Goal: Information Seeking & Learning: Learn about a topic

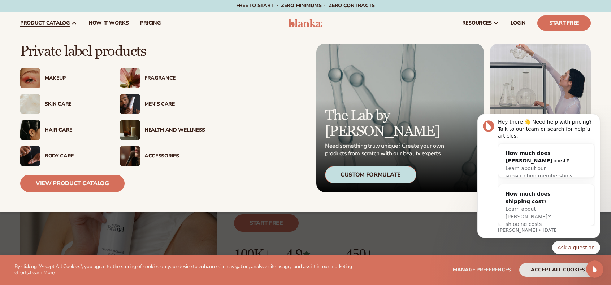
click at [61, 78] on div "Makeup" at bounding box center [75, 78] width 61 height 6
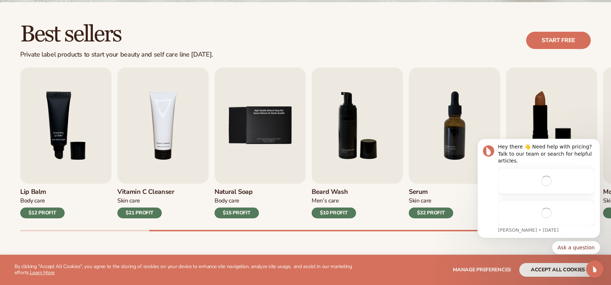
scroll to position [253, 0]
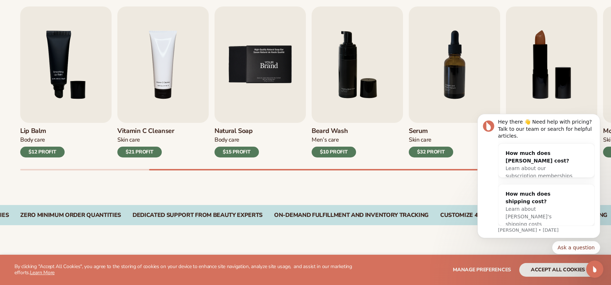
click at [249, 81] on img "5 / 9" at bounding box center [259, 64] width 91 height 117
click at [256, 89] on img "5 / 9" at bounding box center [259, 64] width 91 height 117
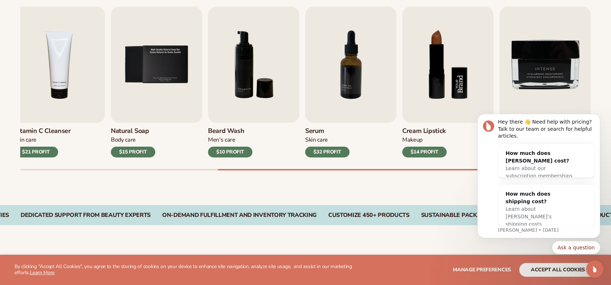
click at [437, 107] on img "8 / 9" at bounding box center [447, 64] width 91 height 117
click at [419, 131] on h3 "Cream Lipstick" at bounding box center [424, 131] width 44 height 8
click at [420, 132] on h3 "Cream Lipstick" at bounding box center [424, 131] width 44 height 8
click at [595, 121] on button "Dismiss notification" at bounding box center [597, 116] width 9 height 9
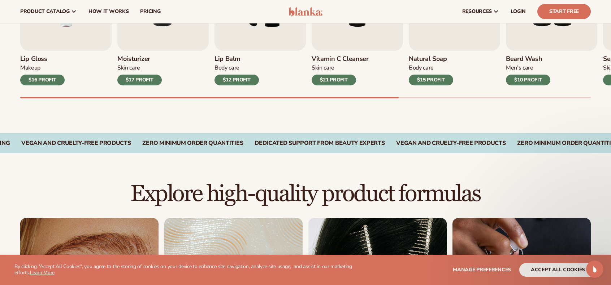
scroll to position [217, 0]
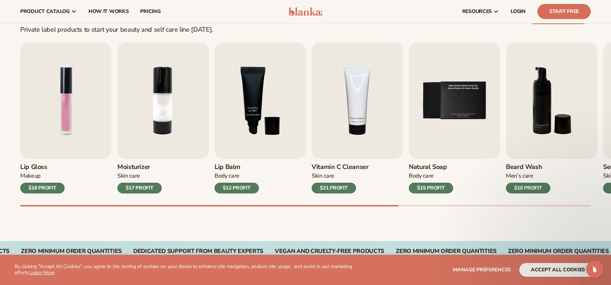
click at [47, 174] on div "Makeup" at bounding box center [42, 176] width 44 height 8
click at [41, 166] on h3 "Lip Gloss" at bounding box center [42, 167] width 44 height 8
click at [52, 121] on img "1 / 9" at bounding box center [65, 101] width 91 height 117
click at [84, 97] on img "1 / 9" at bounding box center [65, 101] width 91 height 117
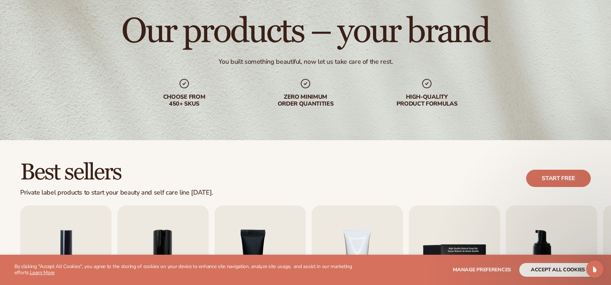
scroll to position [0, 0]
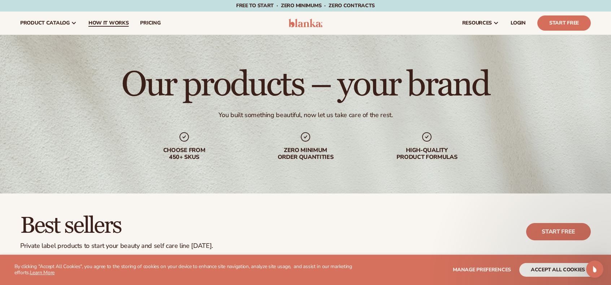
click at [105, 26] on link "How It Works" at bounding box center [109, 23] width 52 height 23
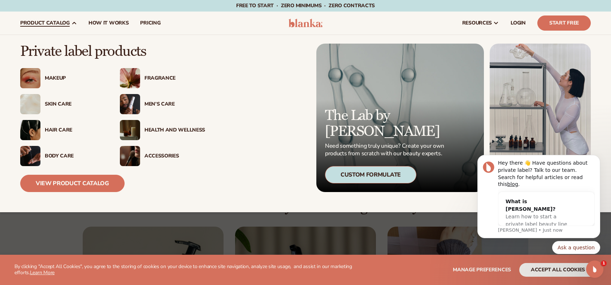
click at [195, 127] on div "Health And Wellness" at bounding box center [174, 130] width 61 height 6
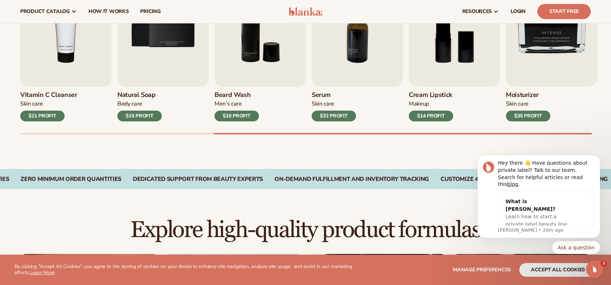
scroll to position [180, 0]
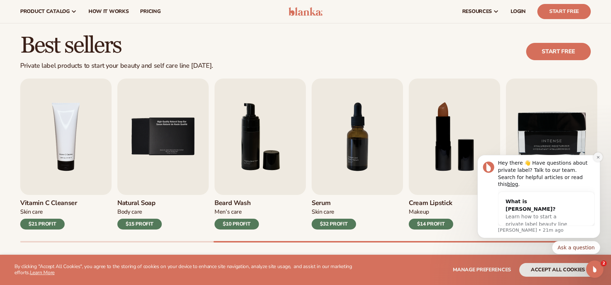
click at [596, 160] on icon "Dismiss notification" at bounding box center [598, 158] width 4 height 4
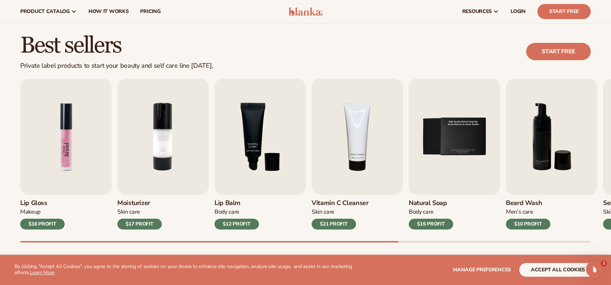
click at [61, 186] on img "1 / 9" at bounding box center [65, 137] width 91 height 117
click at [59, 156] on img "1 / 9" at bounding box center [65, 137] width 91 height 117
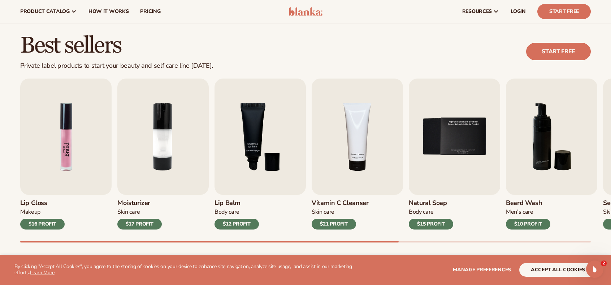
click at [59, 156] on img "1 / 9" at bounding box center [65, 137] width 91 height 117
click at [543, 268] on button "accept all cookies" at bounding box center [557, 270] width 77 height 14
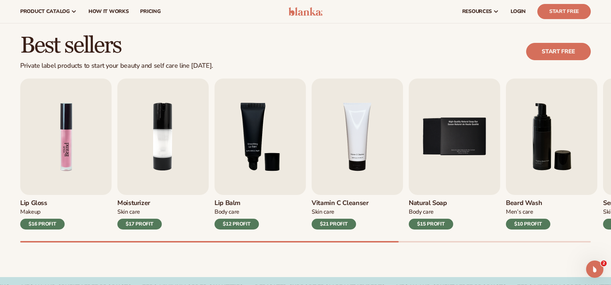
click at [68, 124] on img "1 / 9" at bounding box center [65, 137] width 91 height 117
click at [65, 147] on img "1 / 9" at bounding box center [65, 137] width 91 height 117
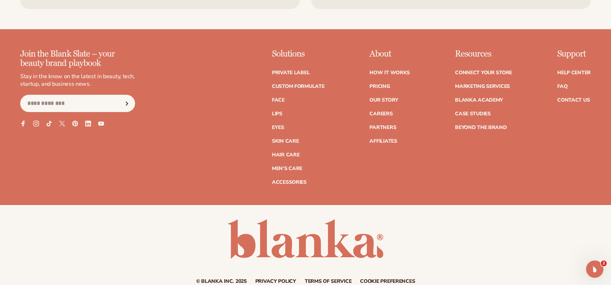
scroll to position [1360, 0]
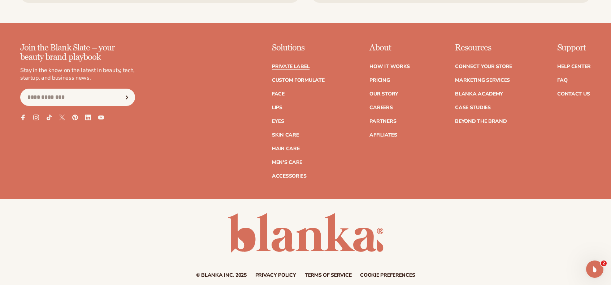
click at [307, 67] on link "Private label" at bounding box center [291, 66] width 38 height 5
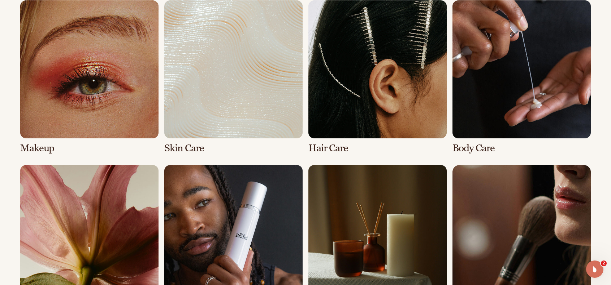
scroll to position [613, 0]
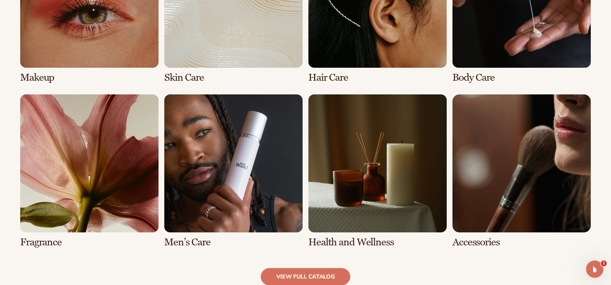
click at [350, 40] on link "3 / 8" at bounding box center [377, 7] width 138 height 154
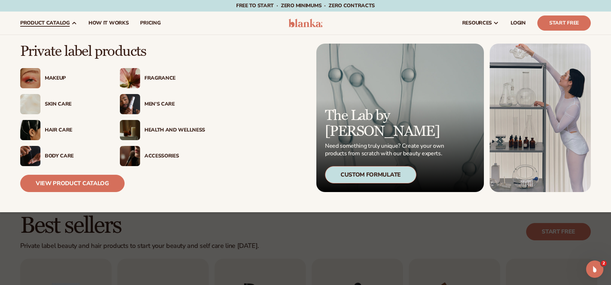
click at [147, 149] on div "Accessories" at bounding box center [162, 156] width 85 height 20
